Goal: Information Seeking & Learning: Learn about a topic

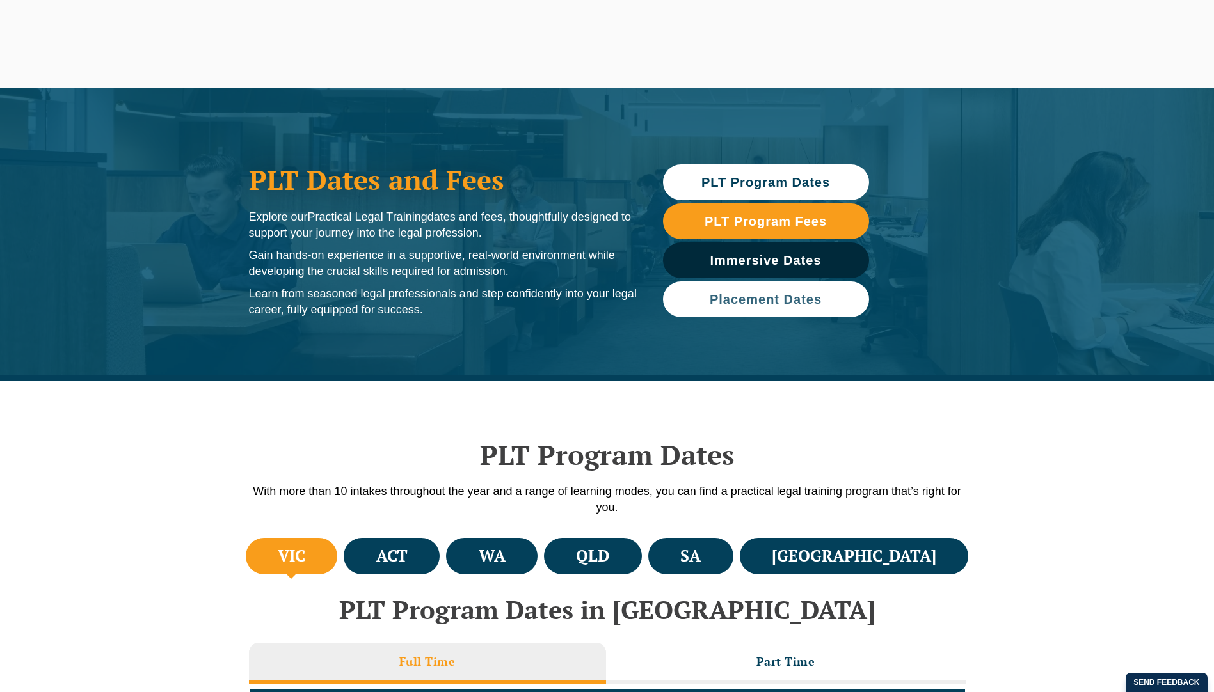
drag, startPoint x: 0, startPoint y: 0, endPoint x: 790, endPoint y: 300, distance: 845.4
click at [792, 301] on span "Placement Dates" at bounding box center [766, 299] width 112 height 13
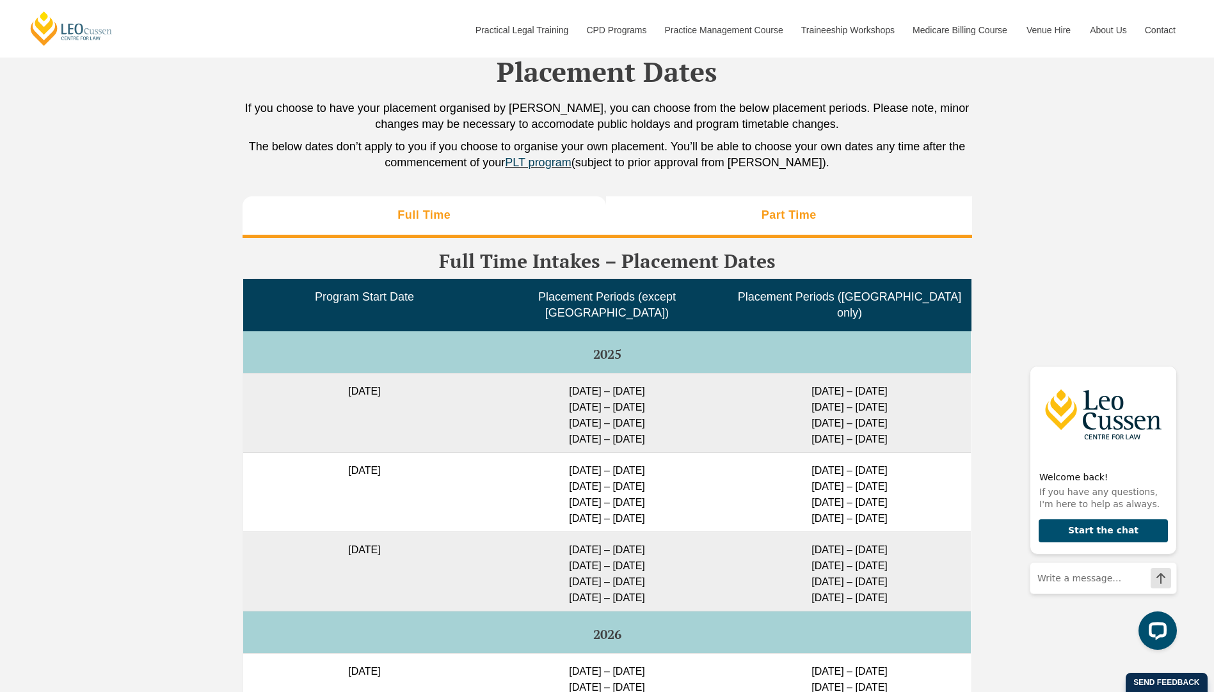
click at [721, 216] on li "Part Time" at bounding box center [789, 216] width 366 height 41
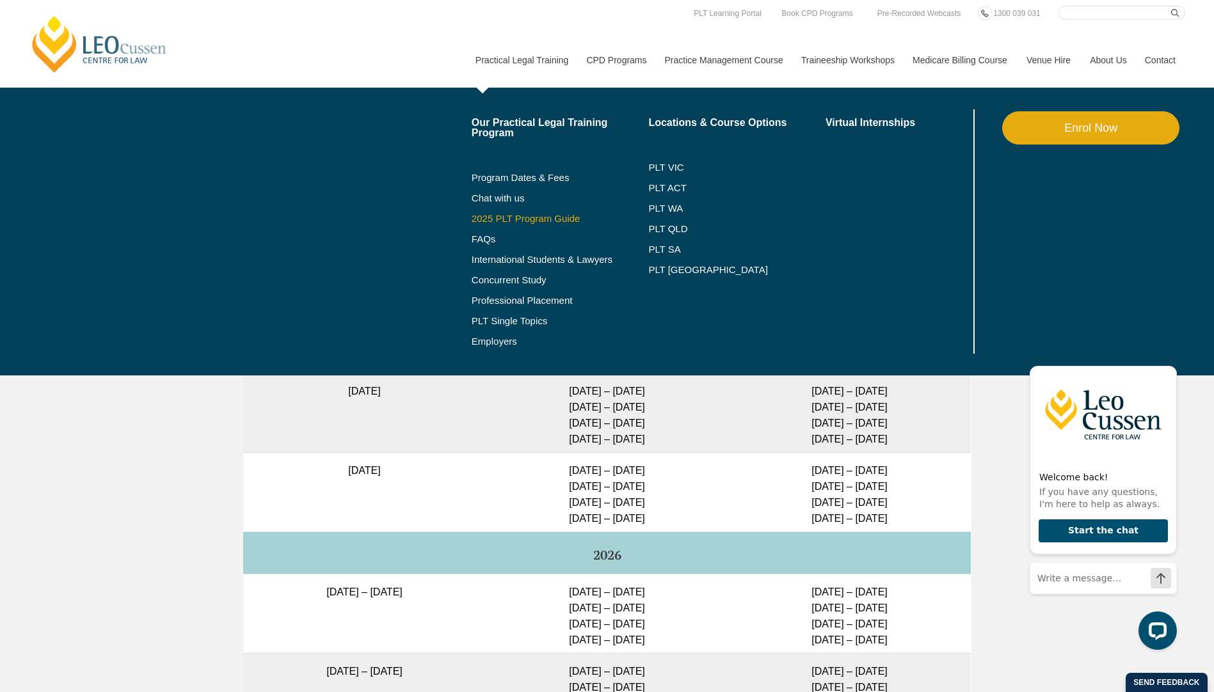
click at [504, 218] on link "2025 PLT Program Guide" at bounding box center [544, 219] width 145 height 10
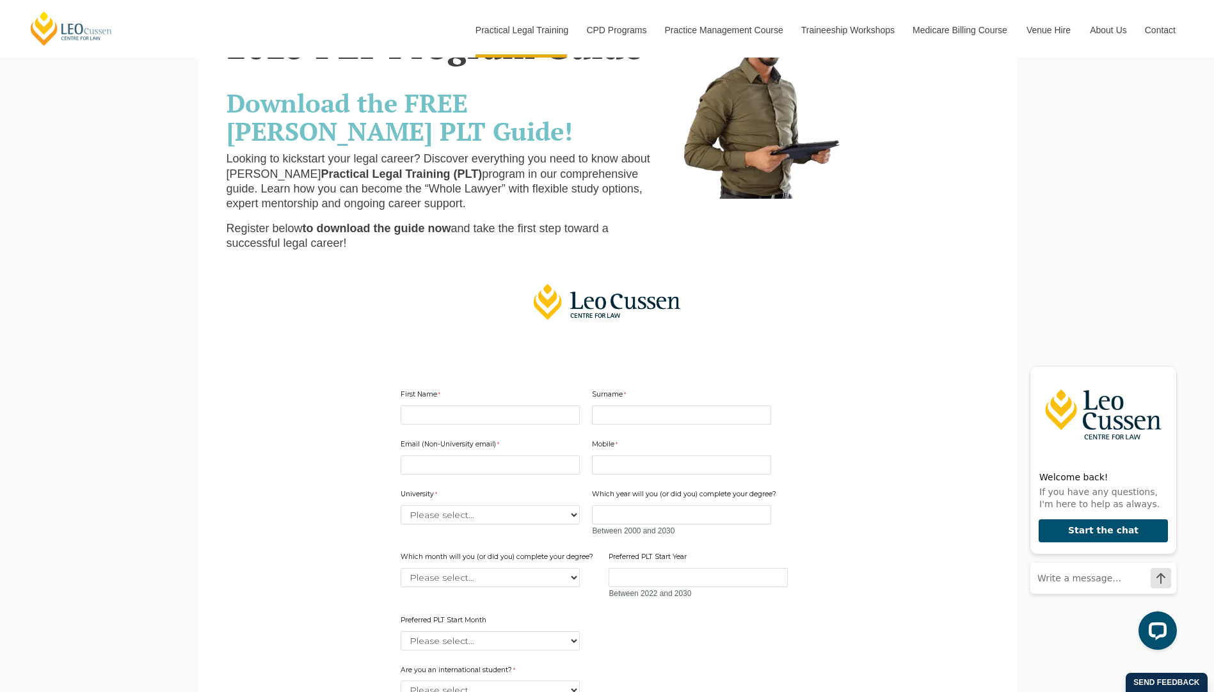
scroll to position [256, 0]
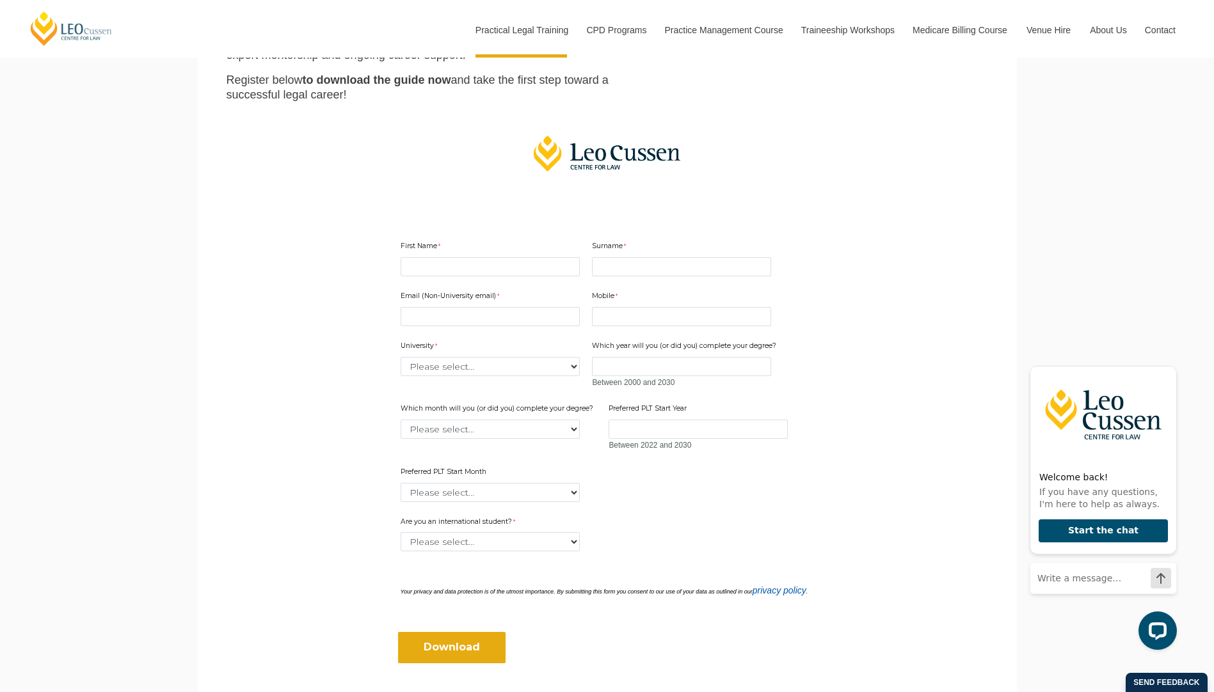
click at [481, 256] on div "First Name" at bounding box center [490, 259] width 189 height 40
click at [481, 258] on input "First Name" at bounding box center [490, 266] width 179 height 19
type input "Natasha"
type input "adrtash@bigpond.com"
click at [635, 266] on input "Surname" at bounding box center [681, 266] width 179 height 19
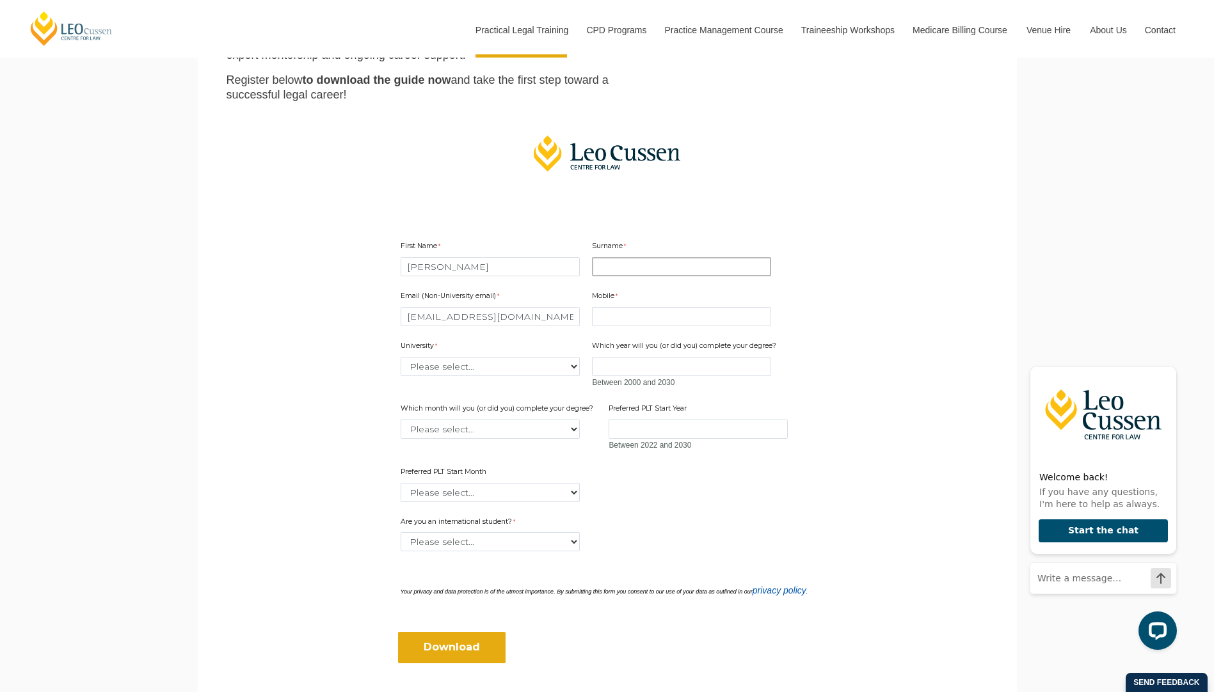
type input "Relf"
type input "0419638542"
click at [475, 367] on select "Please select... Australian Catholic University Australian National University …" at bounding box center [490, 366] width 179 height 19
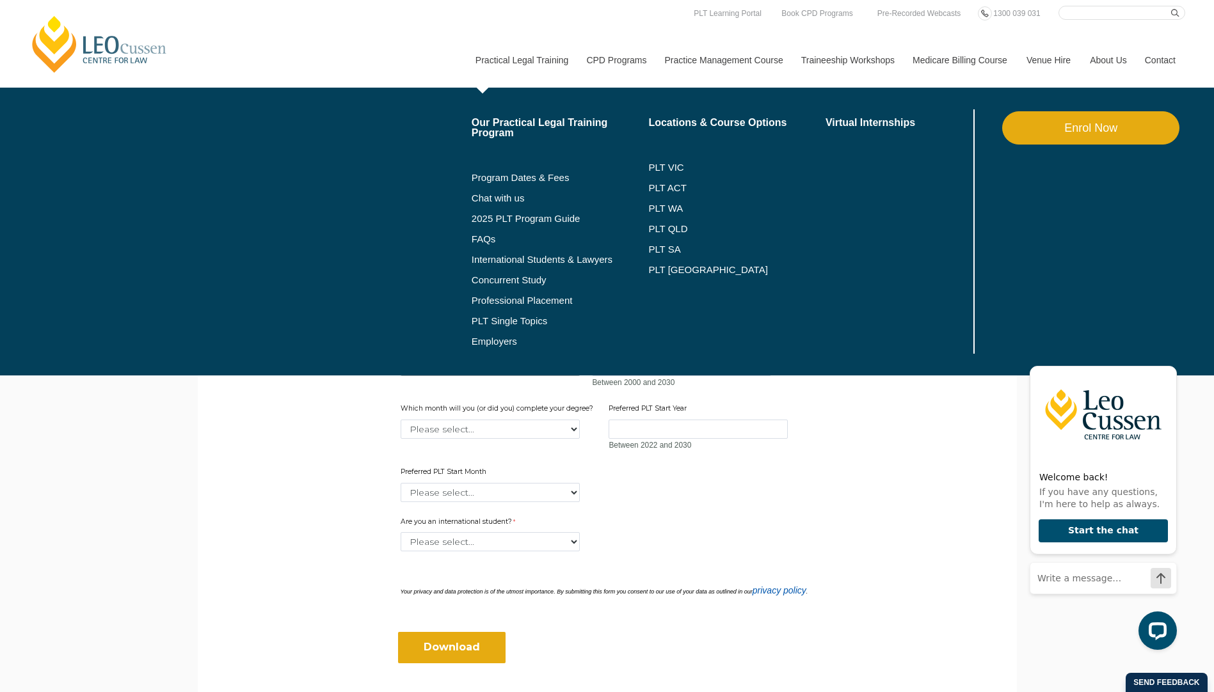
select select "tfa_2190"
click at [401, 357] on select "Please select... Australian Catholic University Australian National University …" at bounding box center [490, 366] width 179 height 19
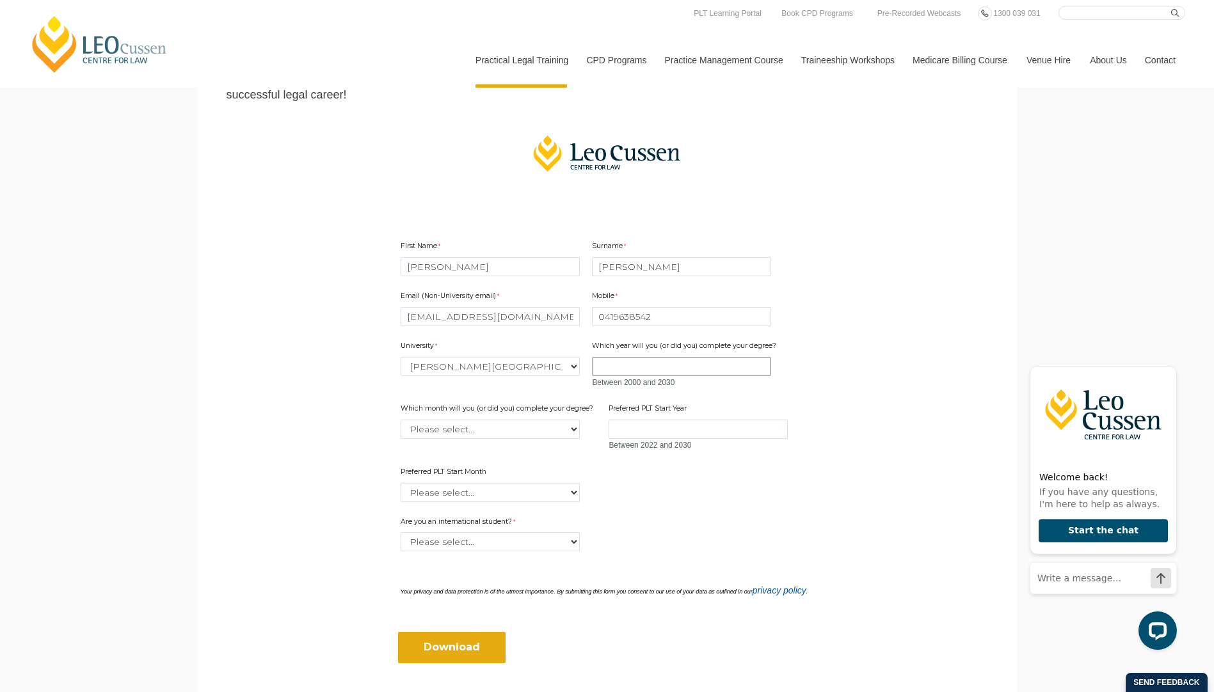
click at [657, 365] on input "Which year will you (or did you) complete your degree?" at bounding box center [681, 366] width 179 height 19
type input "2025"
click at [647, 426] on input "Preferred PLT Start Year" at bounding box center [698, 429] width 179 height 19
type input "2025"
click at [456, 428] on select "Please select... January February March April May June July August September Oc…" at bounding box center [490, 429] width 179 height 19
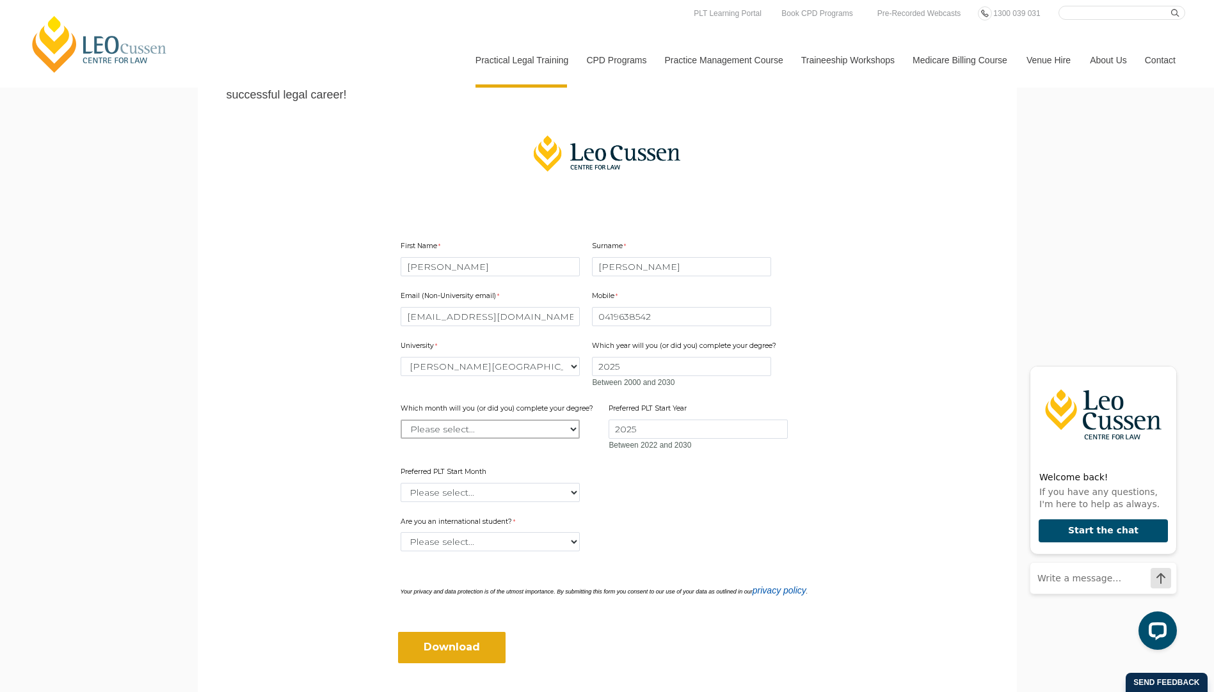
select select "tfa_2229"
click at [401, 420] on select "Please select... January February March April May June July August September Oc…" at bounding box center [490, 429] width 179 height 19
click at [474, 491] on select "Please select... January February March April May June July August September Oc…" at bounding box center [490, 492] width 179 height 19
select select "tfa_2343"
click at [401, 483] on select "Please select... January February March April May June July August September Oc…" at bounding box center [490, 492] width 179 height 19
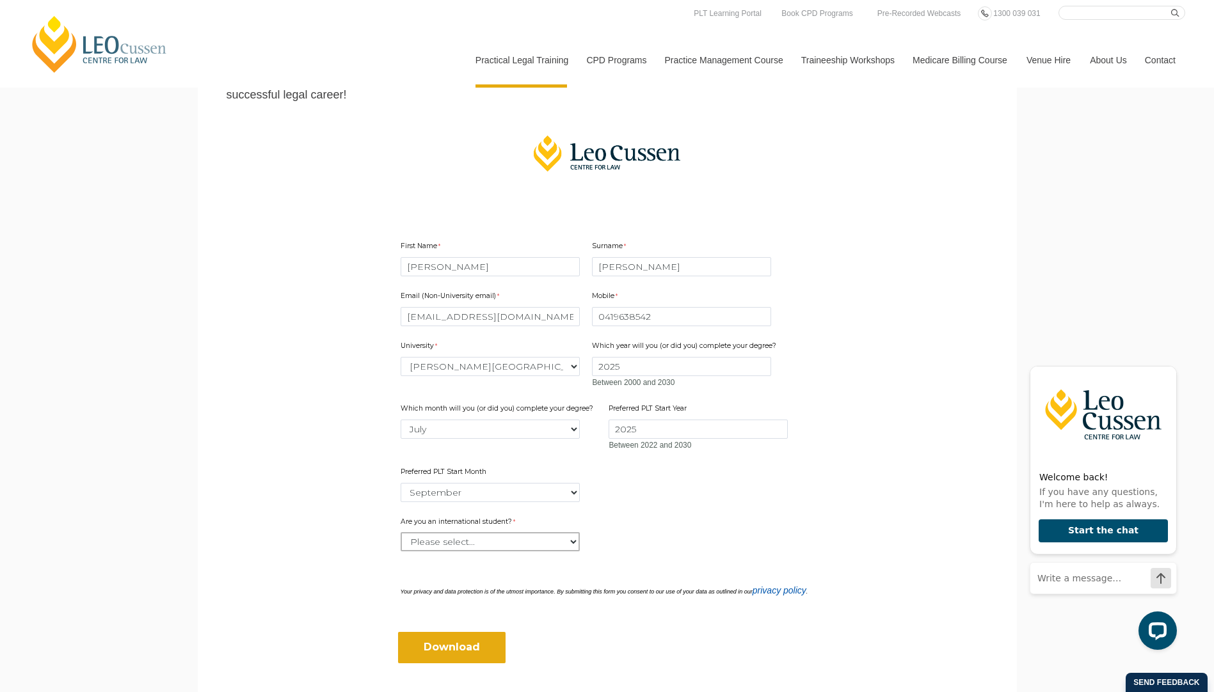
click at [462, 537] on select "Please select... Yes No" at bounding box center [490, 541] width 179 height 19
select select "tfa_60"
click at [401, 532] on select "Please select... Yes No" at bounding box center [490, 541] width 179 height 19
click at [449, 643] on input "Download" at bounding box center [452, 647] width 108 height 31
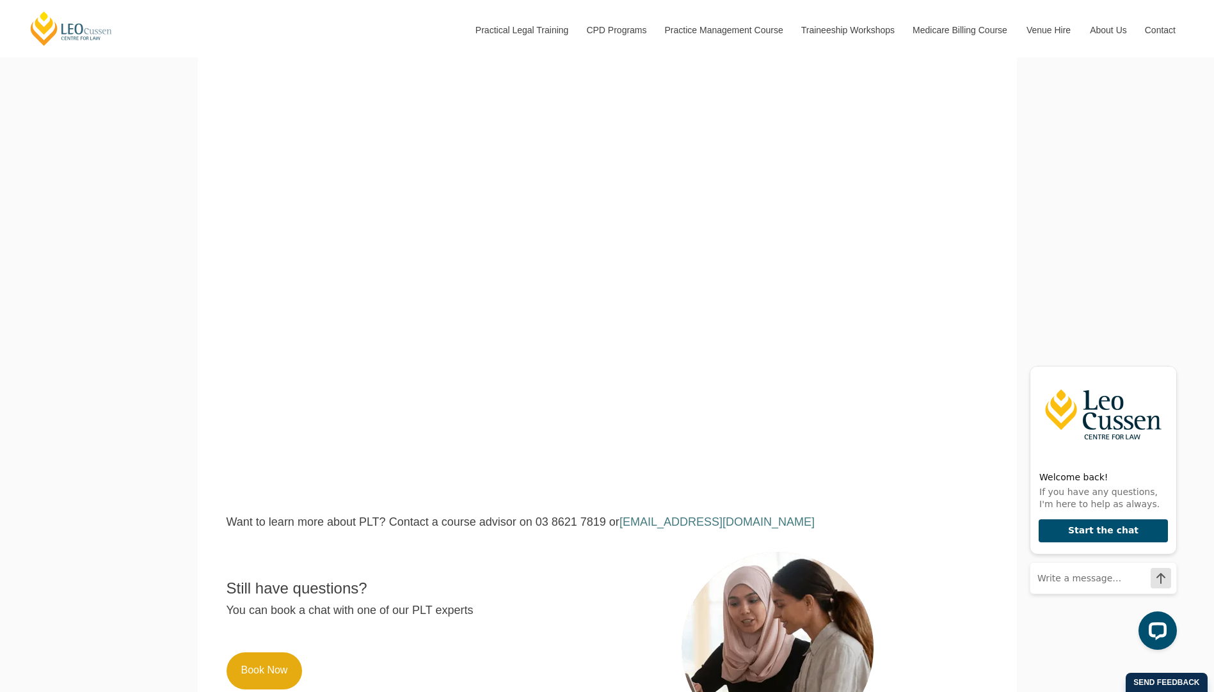
scroll to position [192, 0]
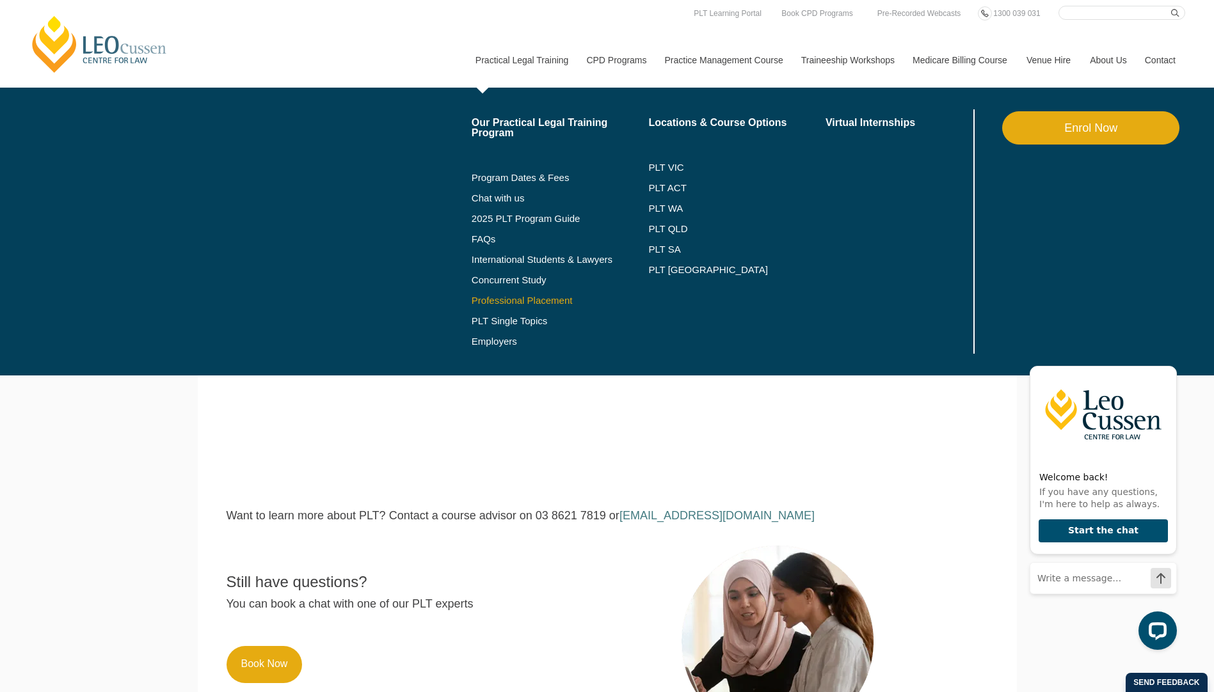
click at [561, 298] on link "Professional Placement" at bounding box center [560, 301] width 177 height 10
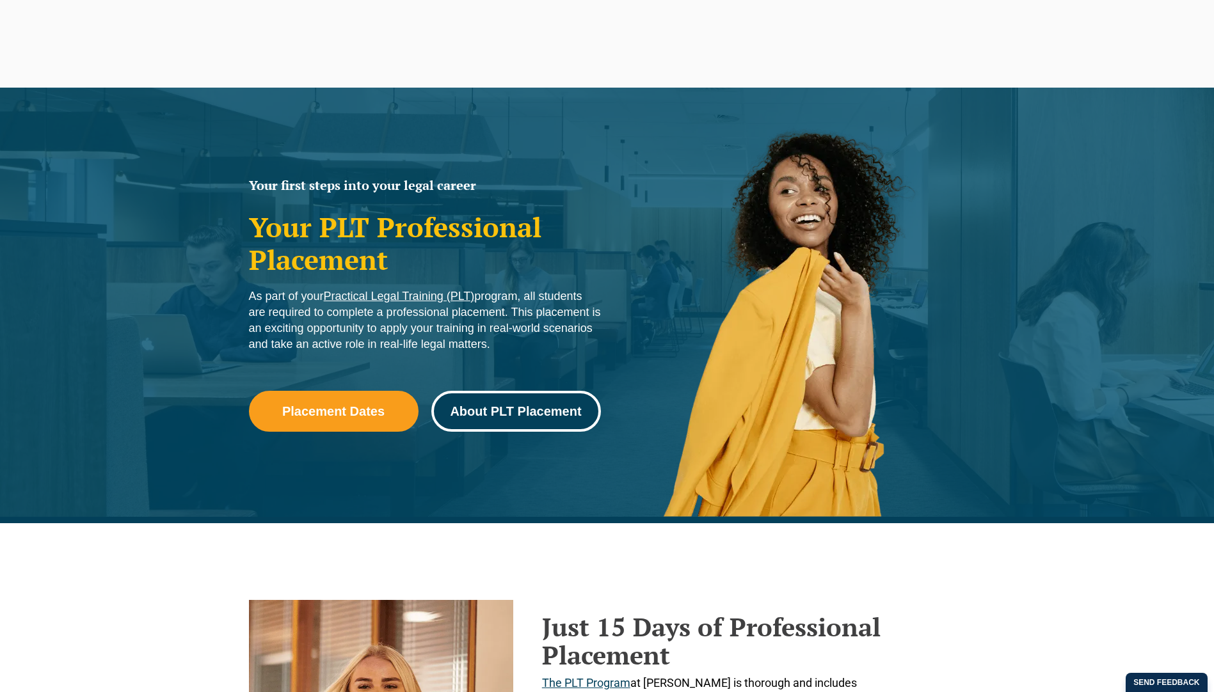
drag, startPoint x: 0, startPoint y: 0, endPoint x: 480, endPoint y: 408, distance: 630.2
click at [492, 409] on span "About PLT Placement" at bounding box center [515, 411] width 131 height 13
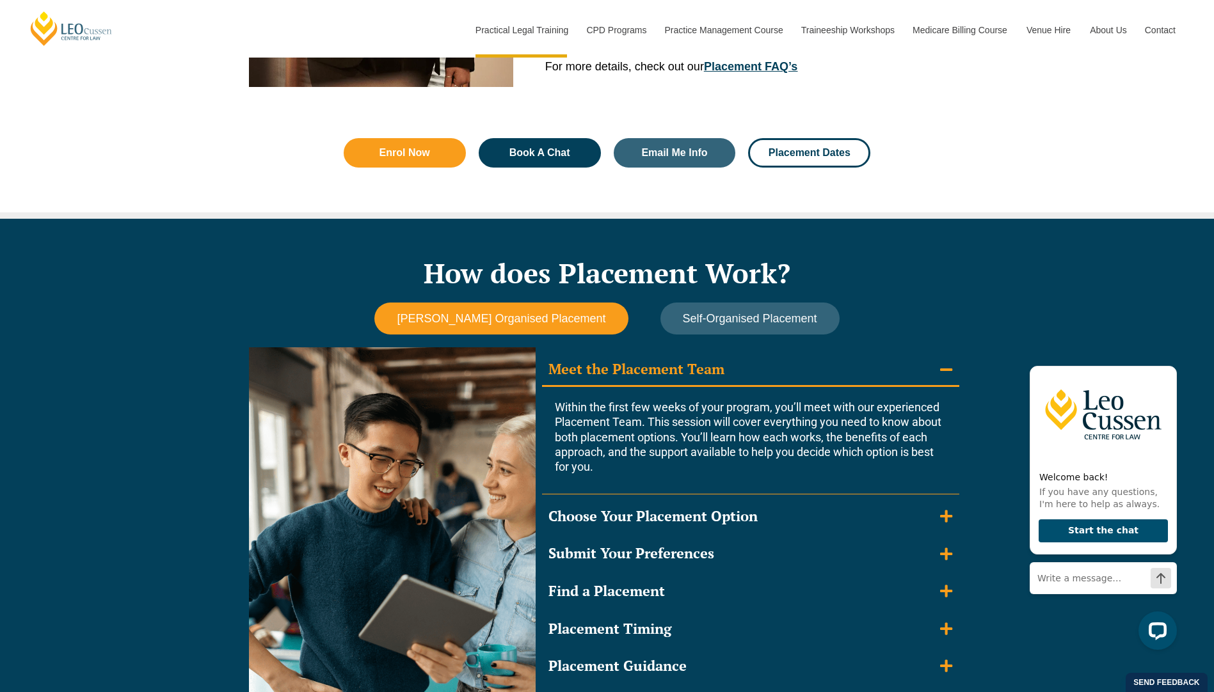
scroll to position [1099, 0]
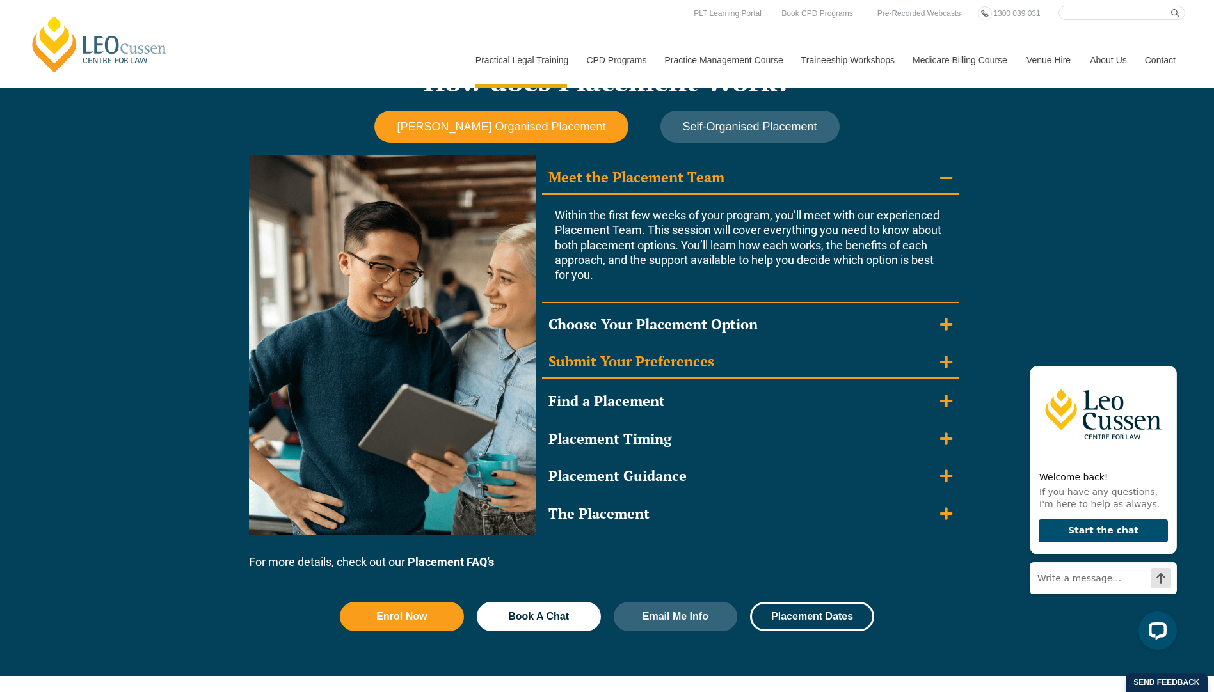
click at [676, 360] on div "Submit Your Preferences" at bounding box center [631, 362] width 166 height 19
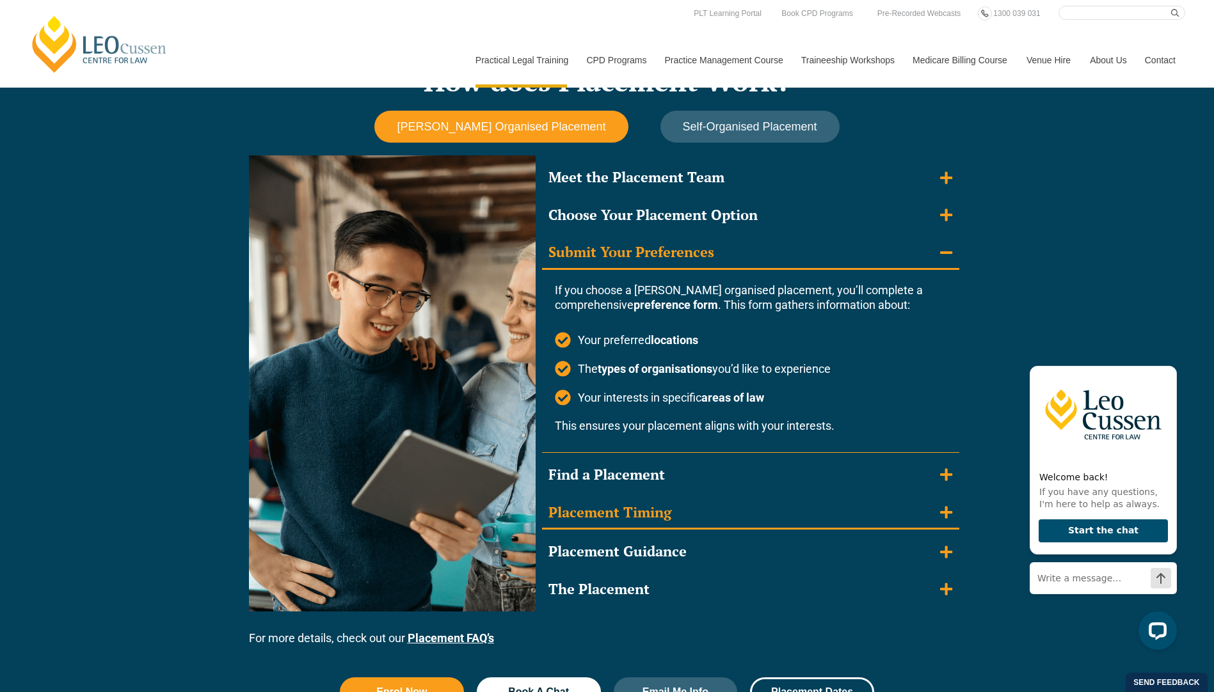
click at [622, 506] on div "Placement Timing" at bounding box center [609, 513] width 123 height 19
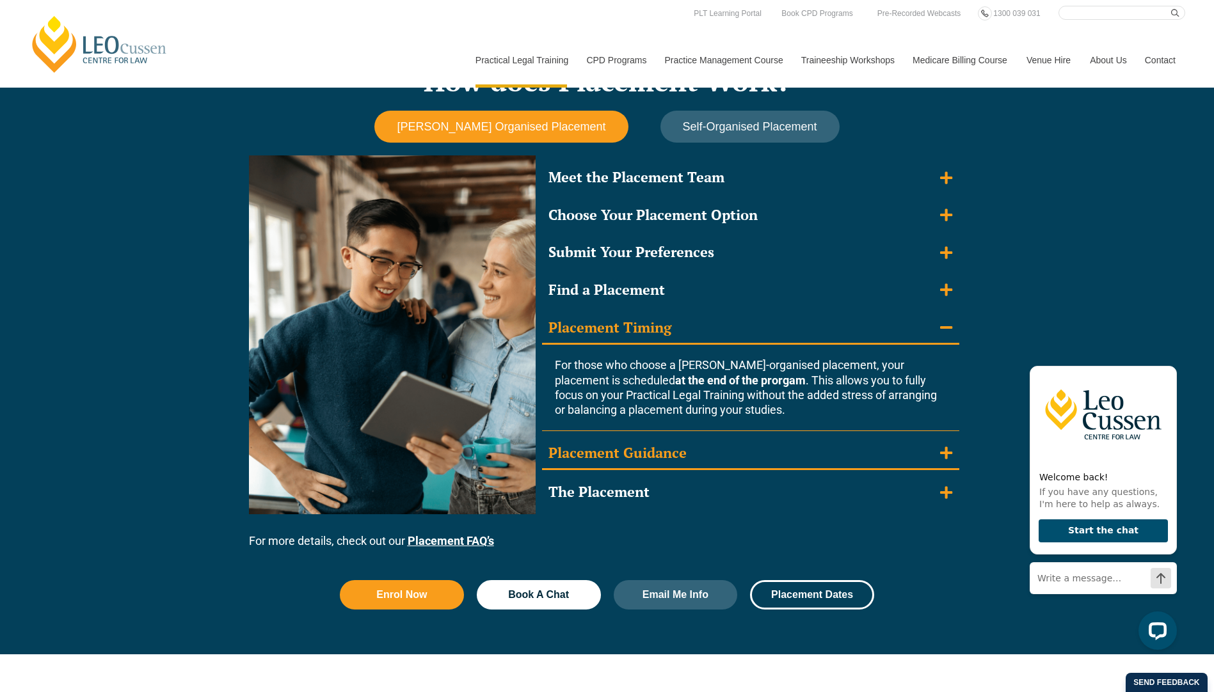
click at [626, 456] on div "Placement Guidance" at bounding box center [617, 453] width 138 height 19
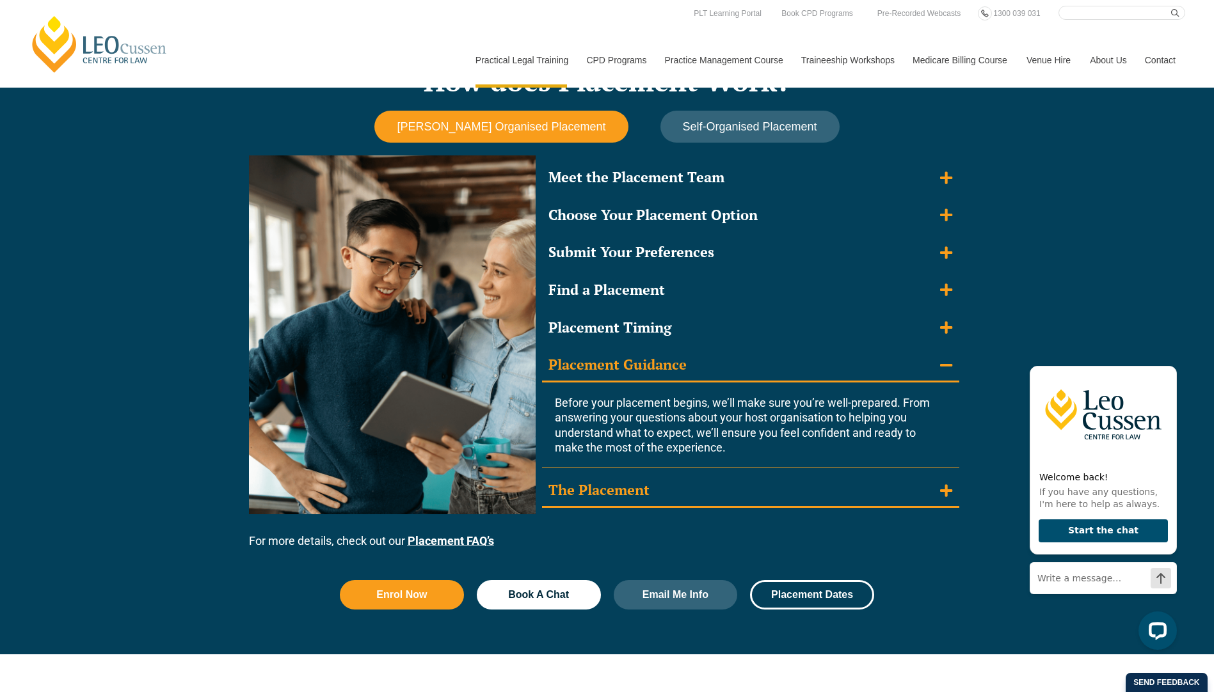
click at [627, 500] on summary "The Placement" at bounding box center [750, 491] width 417 height 33
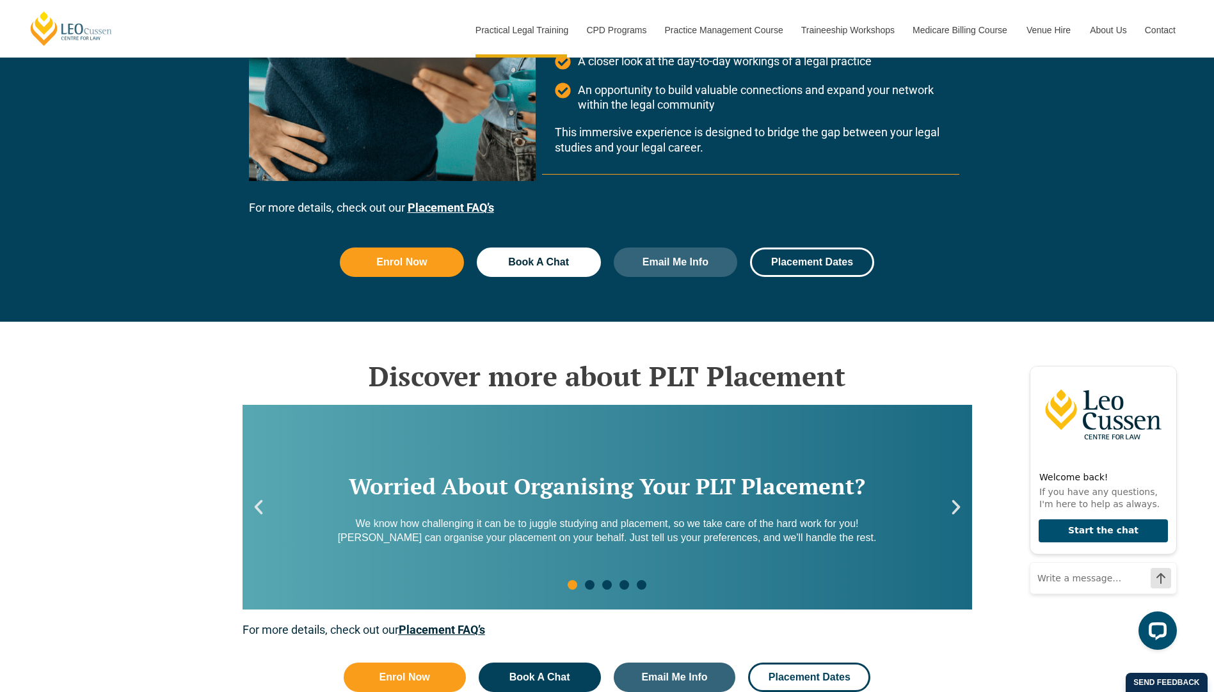
scroll to position [1675, 0]
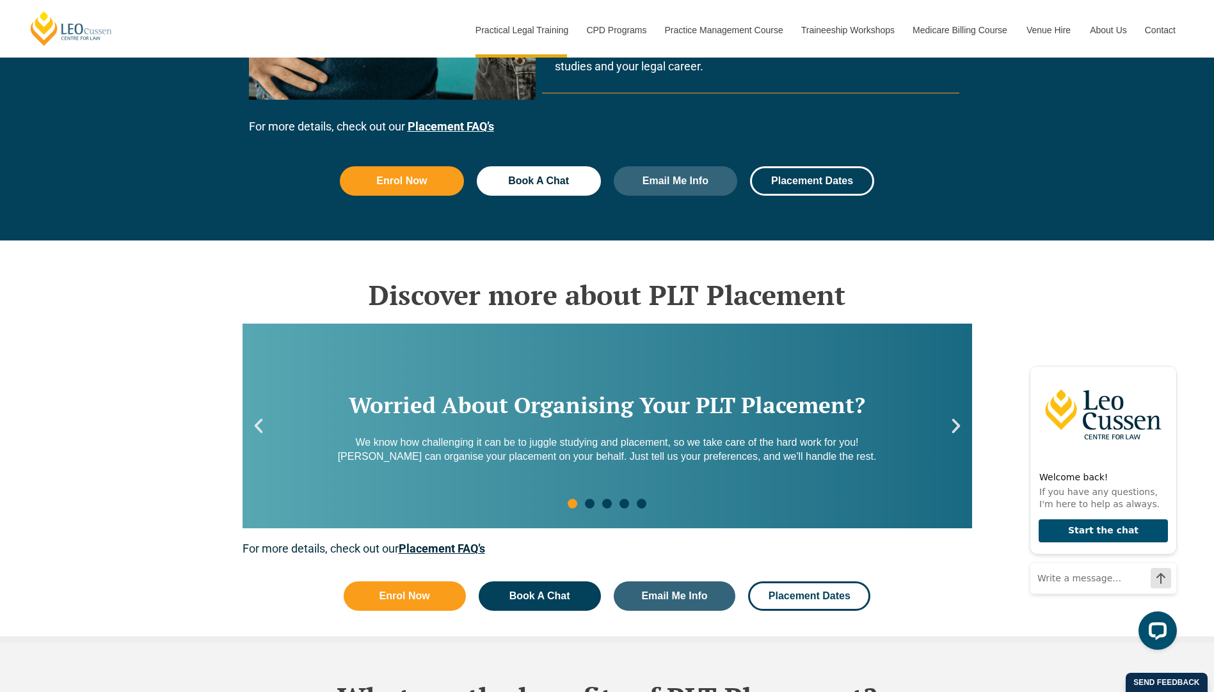
click at [429, 545] on link "Placement FAQ’s" at bounding box center [442, 548] width 86 height 13
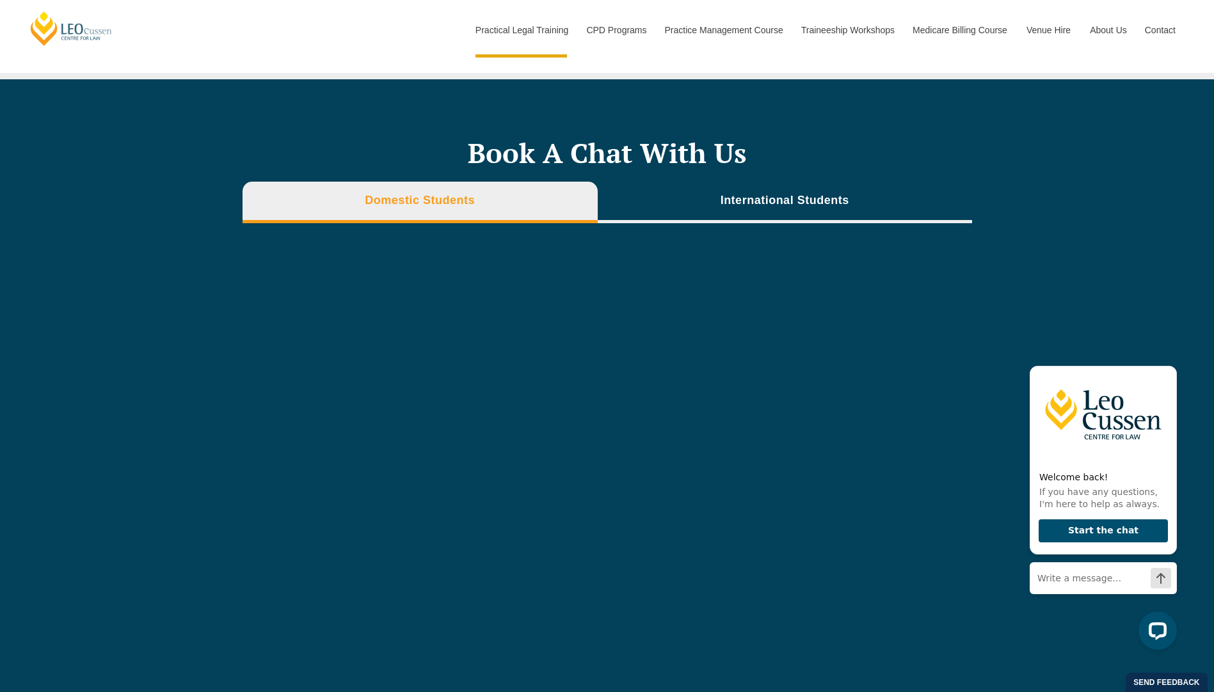
scroll to position [4664, 0]
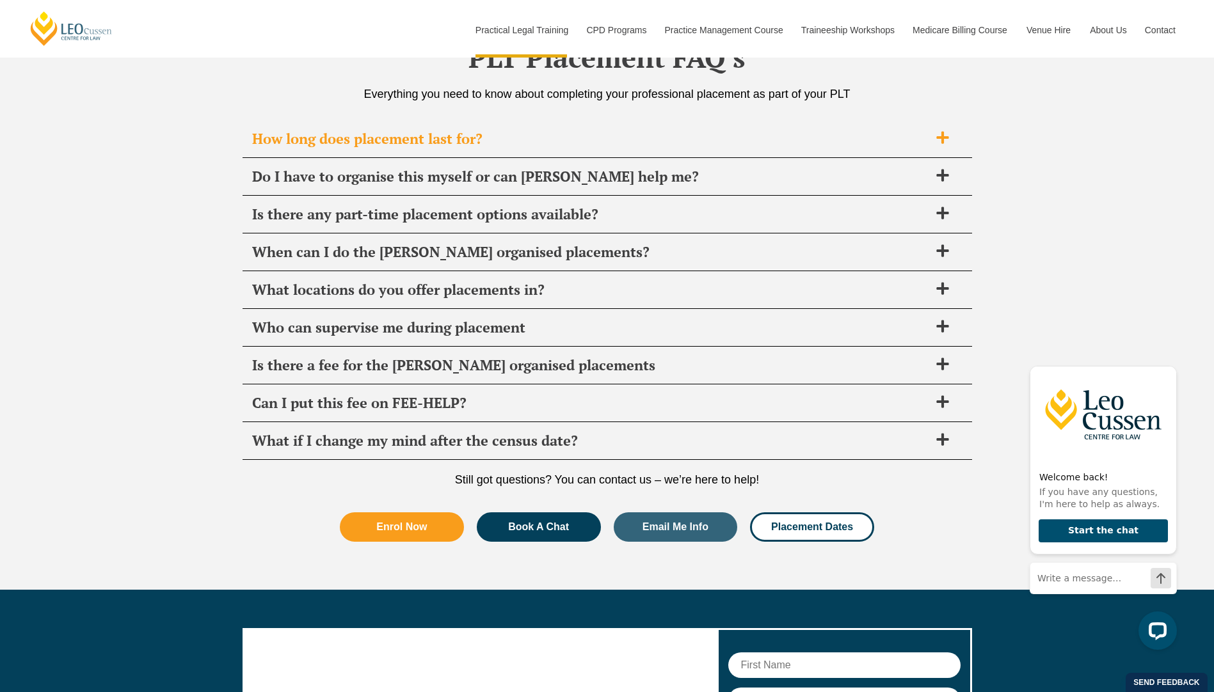
click at [424, 134] on span "How long does placement last for?" at bounding box center [590, 139] width 677 height 18
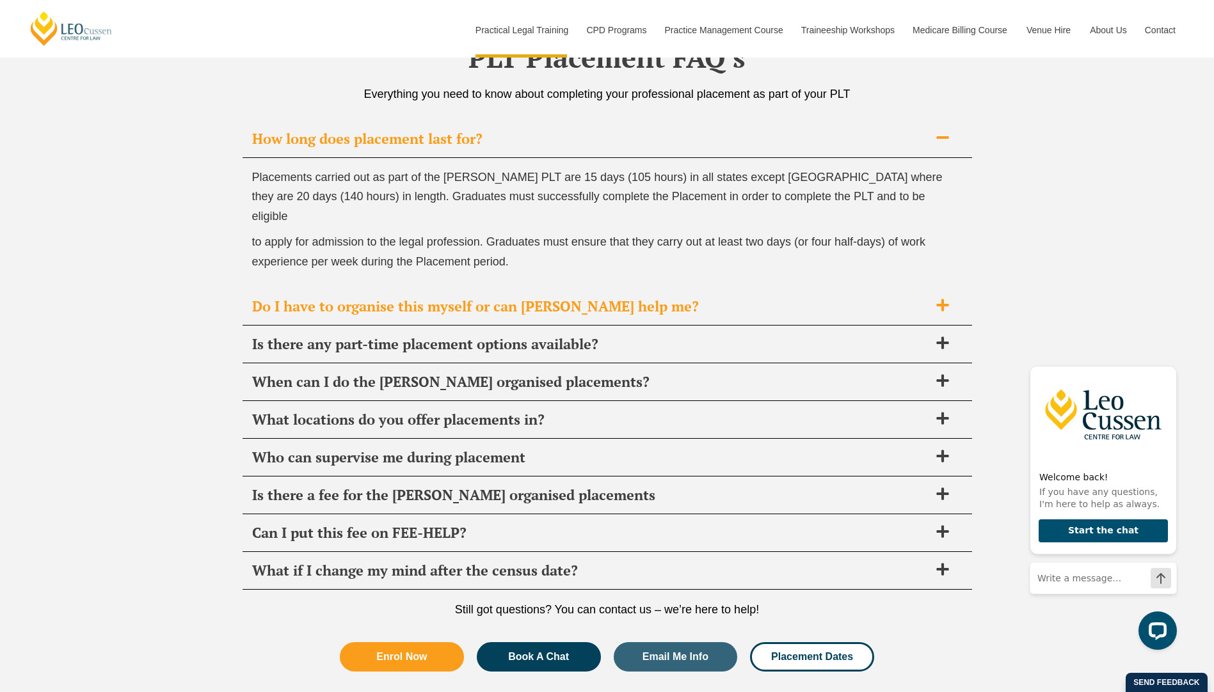
click at [574, 298] on span "Do I have to organise this myself or can Leo Cussen help me?" at bounding box center [590, 307] width 677 height 18
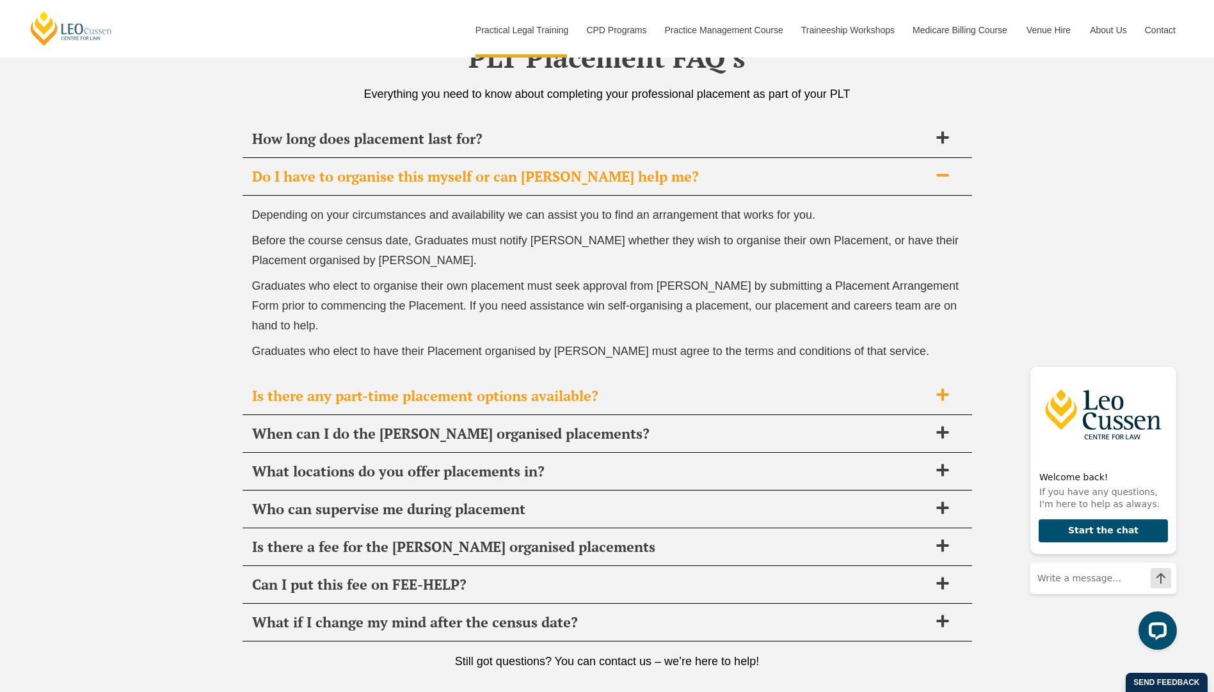
click at [372, 401] on span "Is there any part-time placement options available?" at bounding box center [590, 396] width 677 height 18
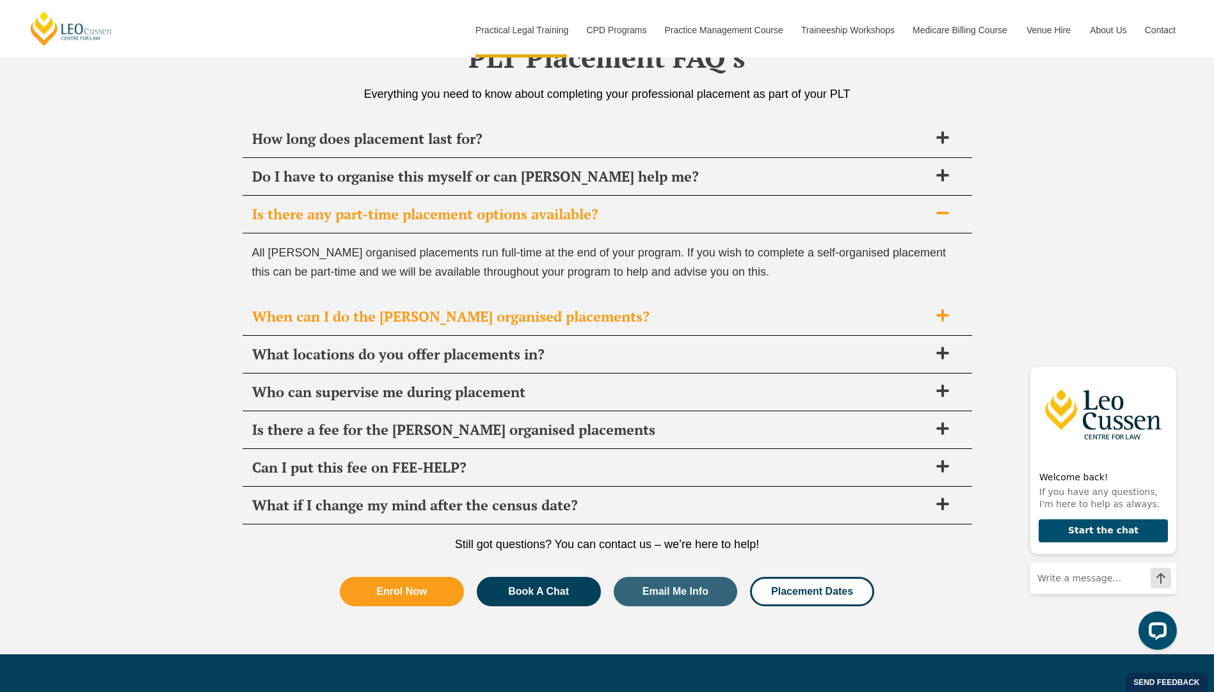
click at [469, 320] on span "When can I do the Leo Cussen organised placements?" at bounding box center [590, 317] width 677 height 18
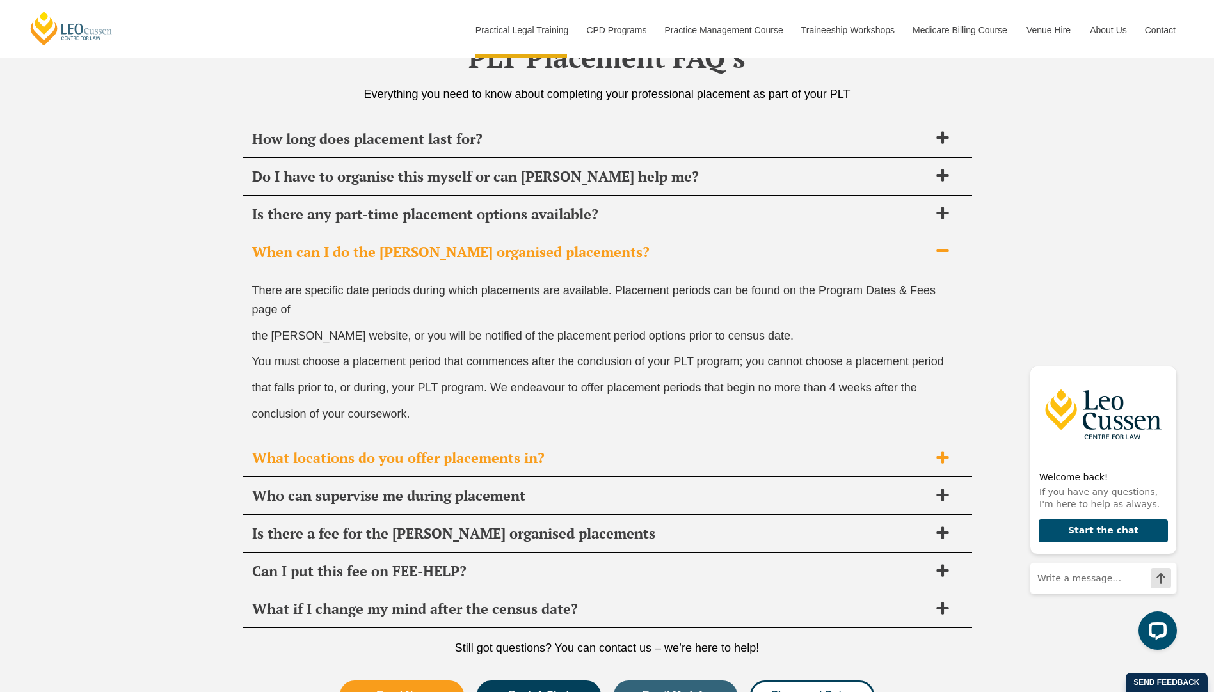
click at [412, 458] on span "What locations do you offer placements in?" at bounding box center [590, 458] width 677 height 18
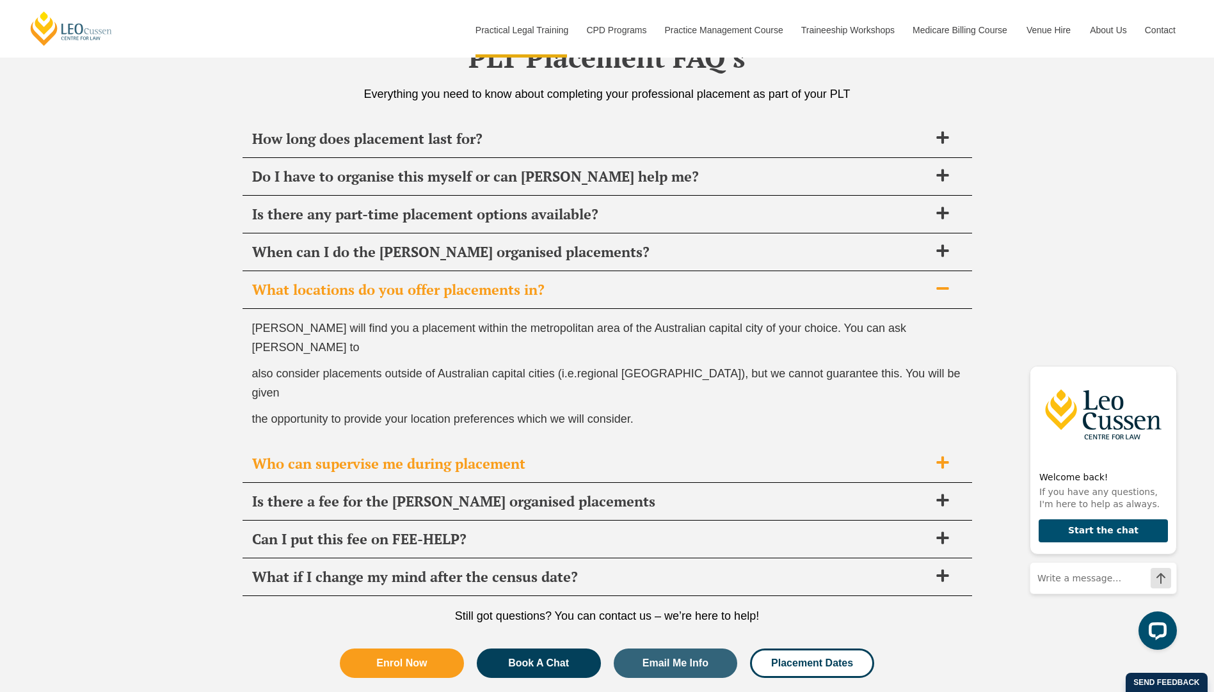
click at [374, 455] on span "Who can supervise me during placement" at bounding box center [590, 464] width 677 height 18
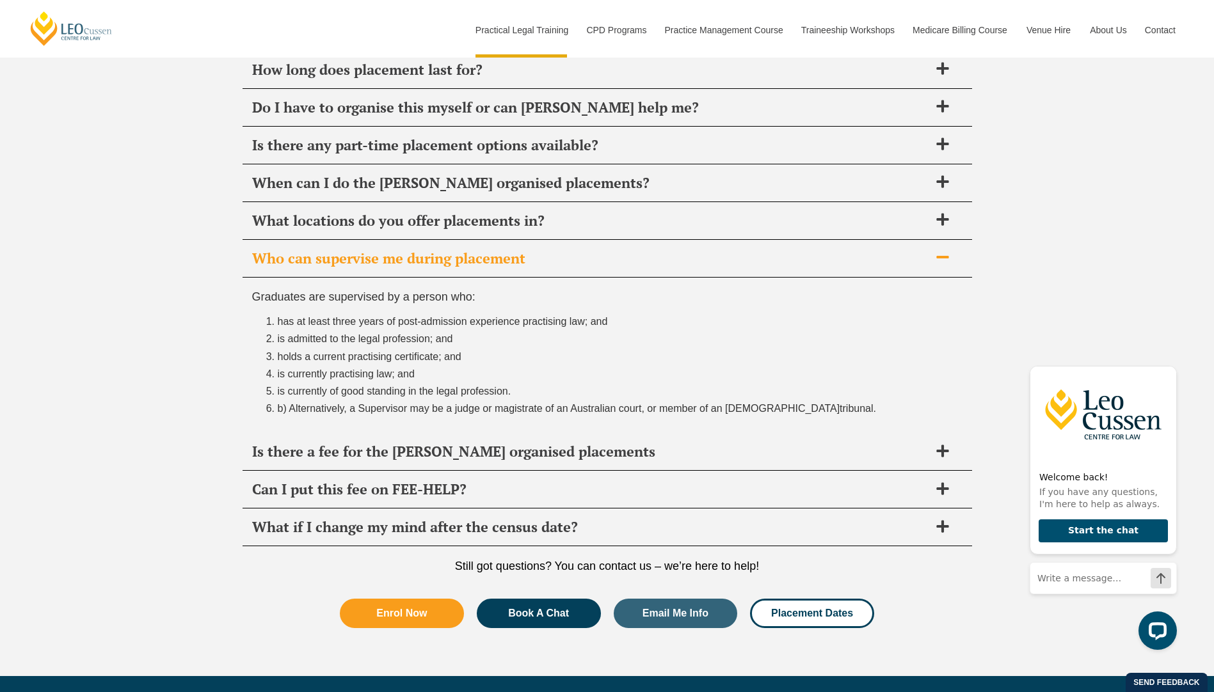
scroll to position [4792, 0]
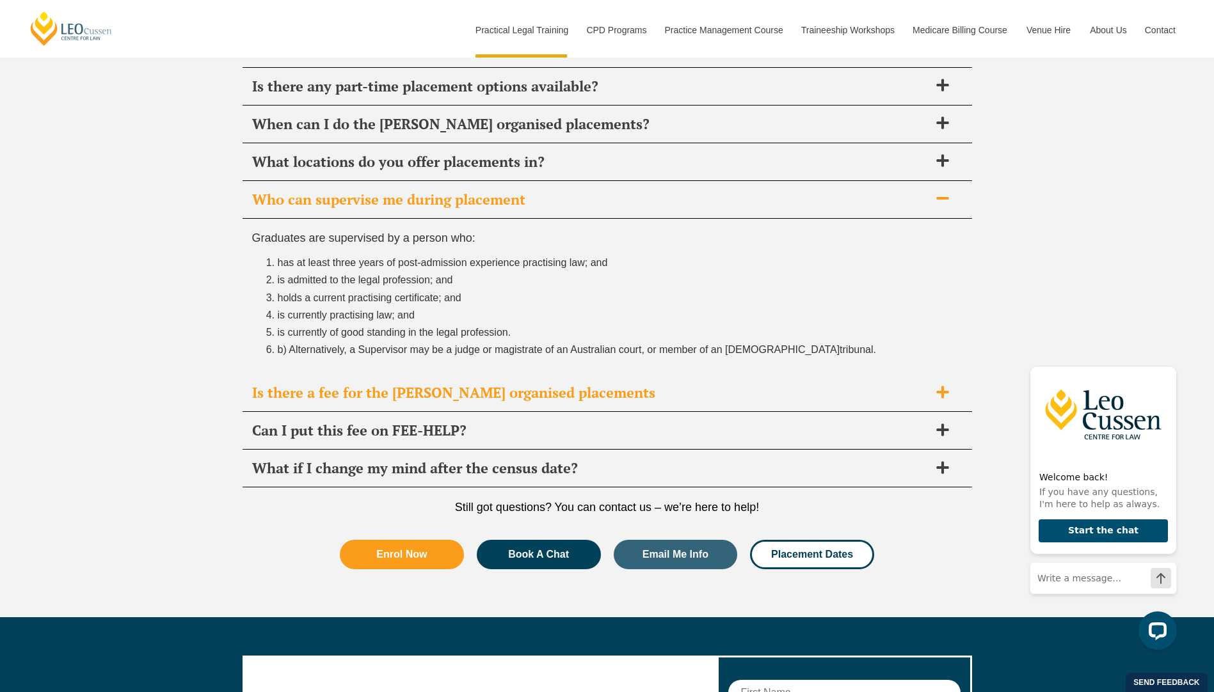
click at [369, 396] on span "Is there a fee for the Leo Cussen organised placements" at bounding box center [590, 393] width 677 height 18
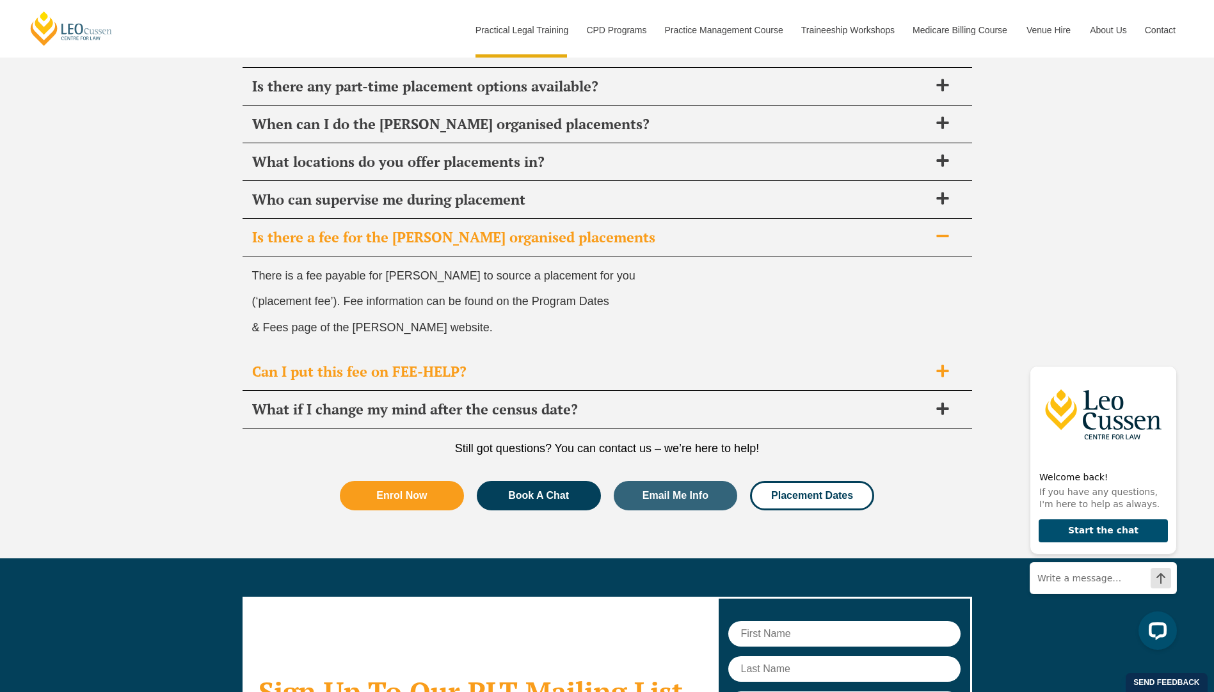
click at [380, 378] on span "Can I put this fee on FEE-HELP?" at bounding box center [590, 372] width 677 height 18
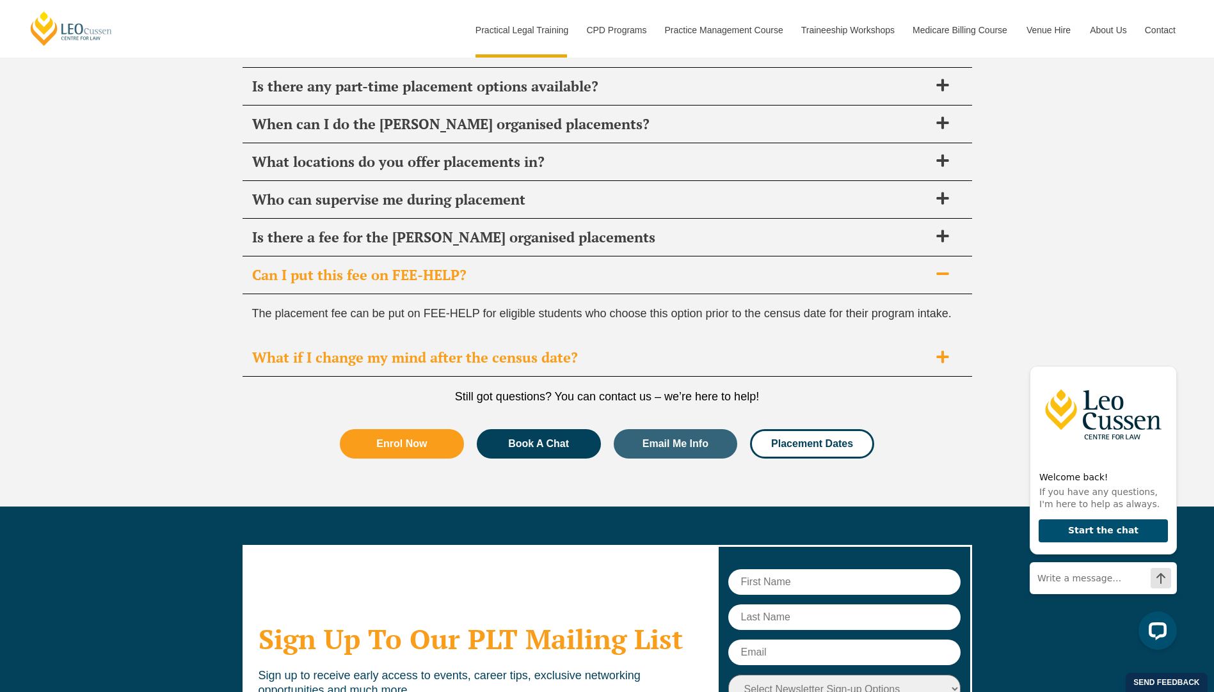
click at [395, 353] on span "What if I change my mind after the census date?" at bounding box center [590, 358] width 677 height 18
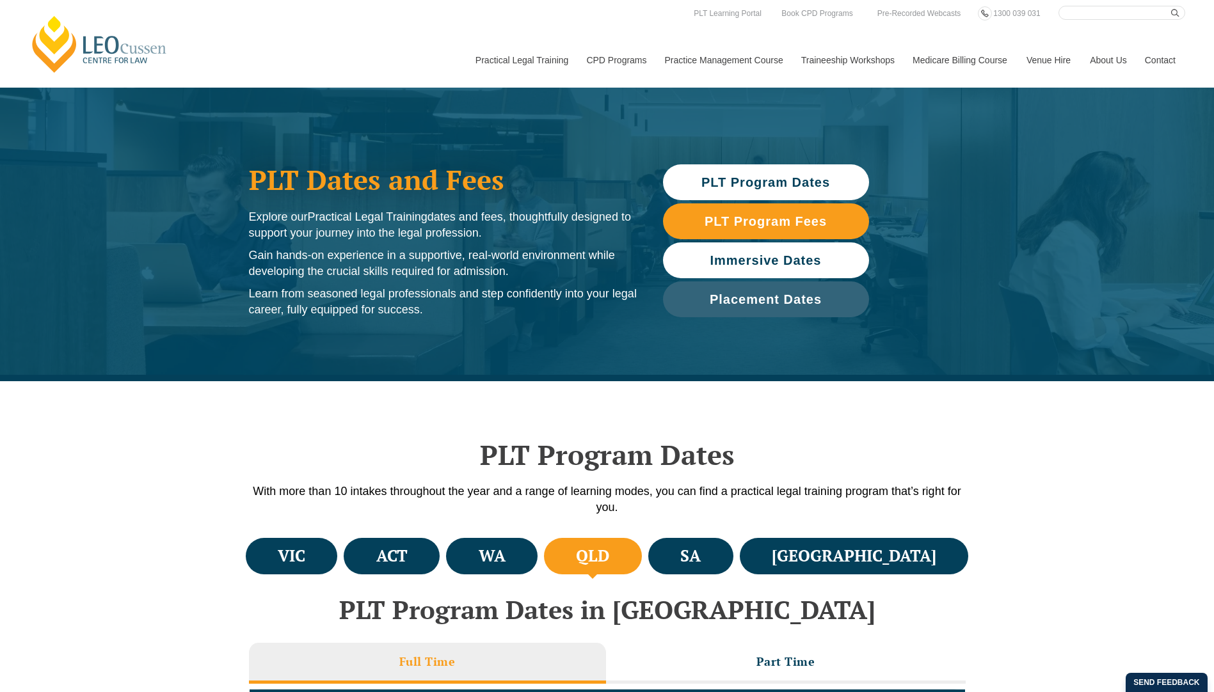
click at [750, 262] on span "Immersive Dates" at bounding box center [765, 260] width 111 height 13
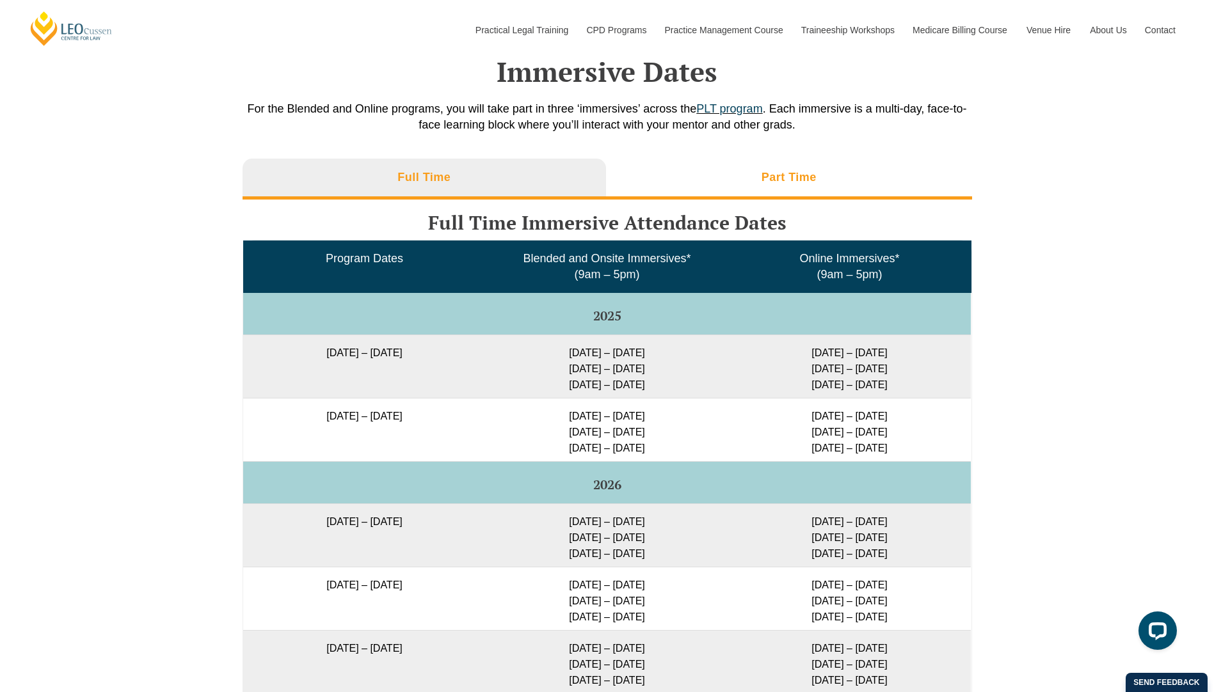
click at [763, 177] on h3 "Part Time" at bounding box center [789, 177] width 55 height 15
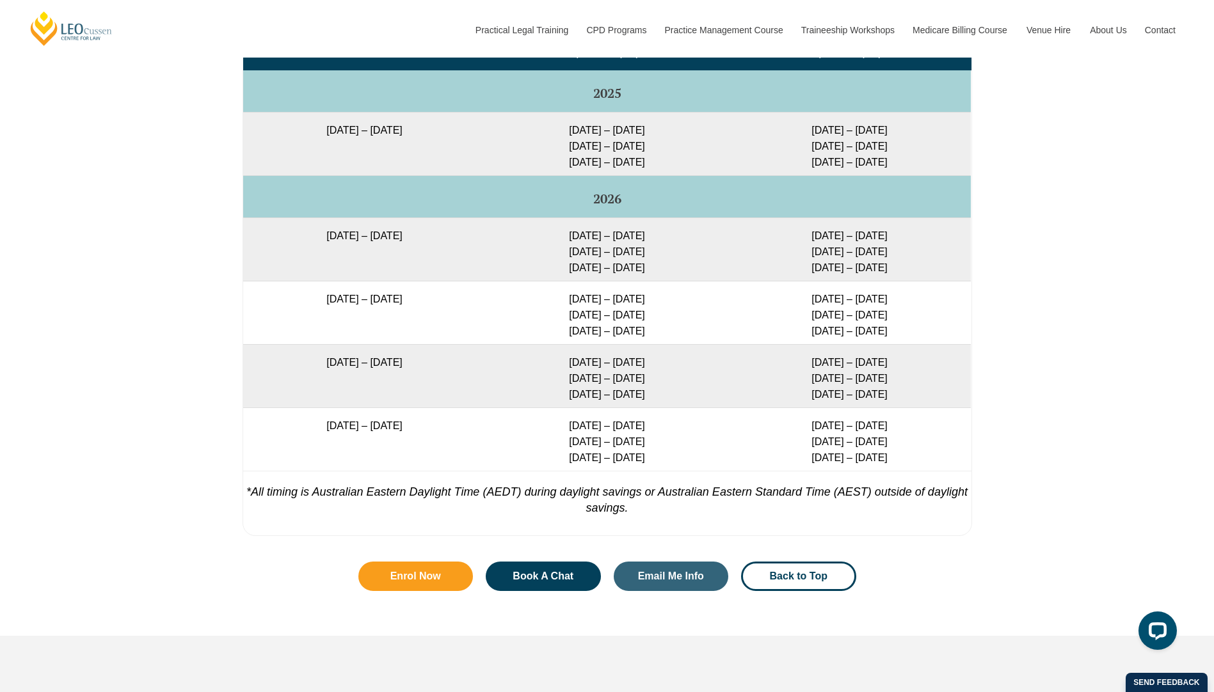
scroll to position [2153, 0]
